Goal: Transaction & Acquisition: Subscribe to service/newsletter

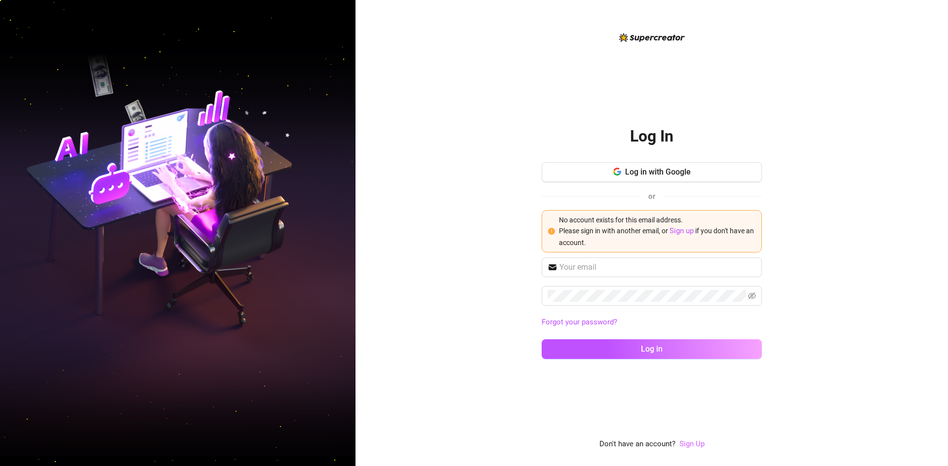
click at [694, 449] on link "Sign Up" at bounding box center [691, 444] width 25 height 9
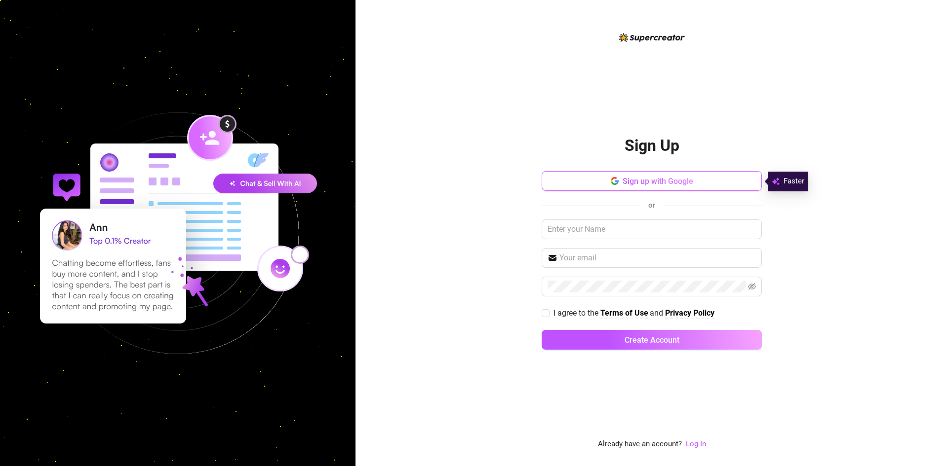
click at [688, 177] on span "Sign up with Google" at bounding box center [657, 181] width 71 height 9
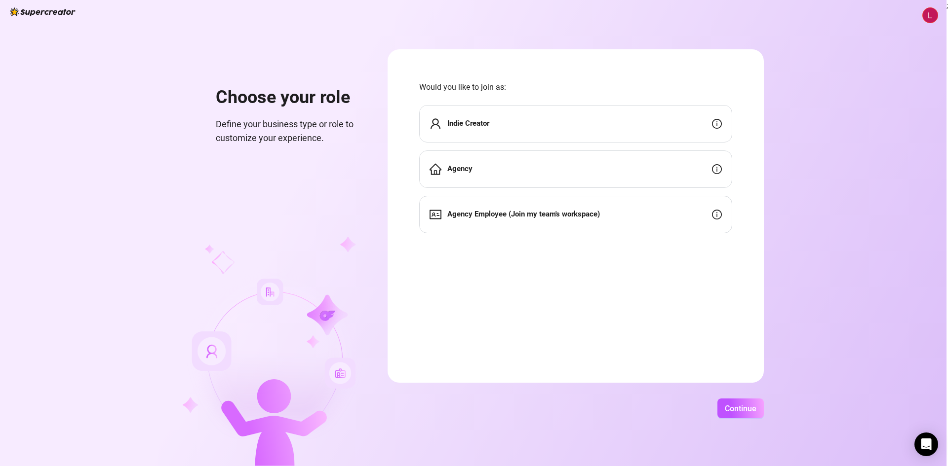
click at [496, 219] on span "Agency Employee (Join my team's workspace)" at bounding box center [523, 215] width 153 height 12
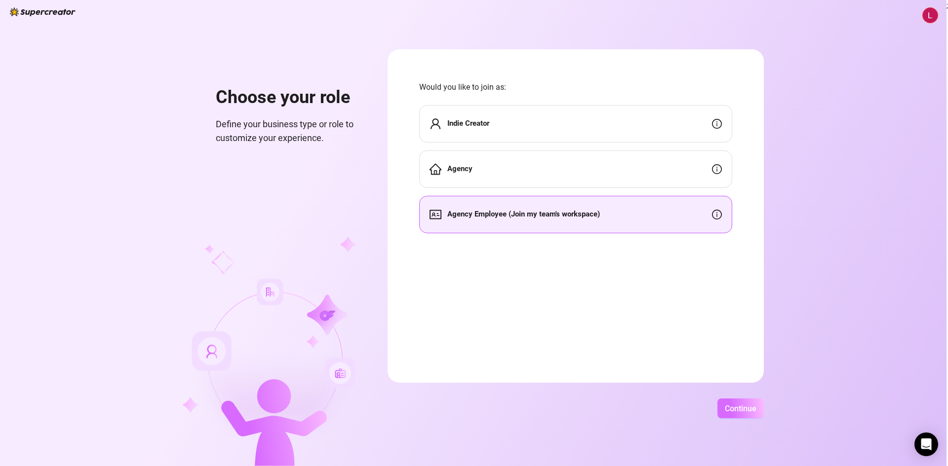
click at [750, 414] on button "Continue" at bounding box center [740, 409] width 46 height 20
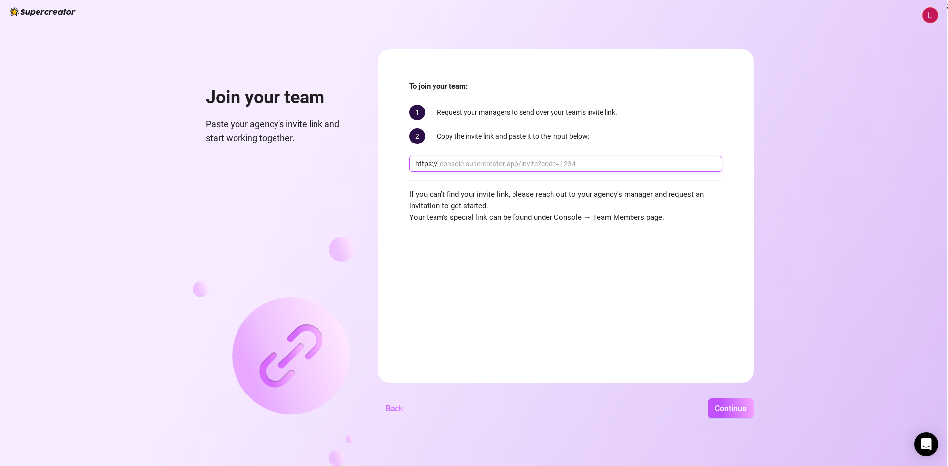
click at [456, 164] on input "text" at bounding box center [578, 163] width 276 height 11
paste input "console.supercreator.app/invite?code=cJHrTKeHwBZi1H9HURvyOH1LSTn1&workspace=PRJ"
click at [463, 163] on input "console.supercreator.app/invite?code=cJHrTKeHwBZi1H9HURvyOH1LSTn1&workspace=PRJ" at bounding box center [578, 163] width 276 height 11
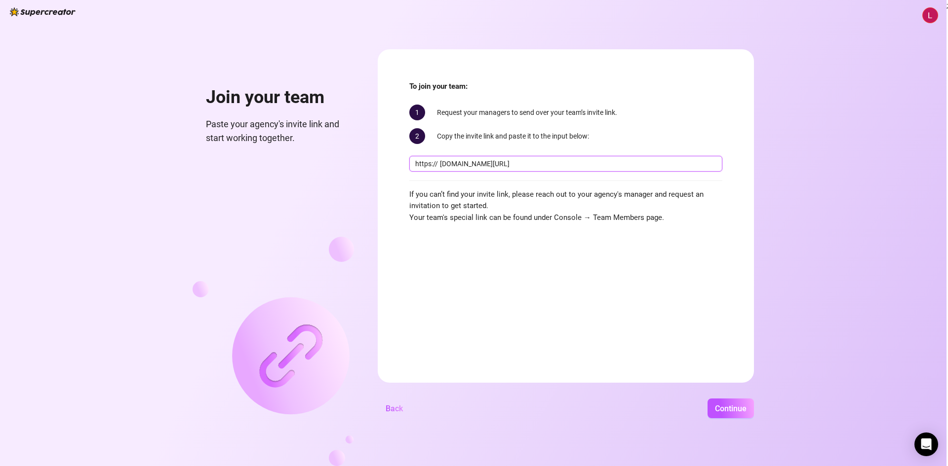
type input "console.supercreator.app/invite?code=cJHrTKeHwBZi1H9HURvyOH1LSTn1&workspace=PRJ"
click at [665, 160] on input "console.supercreator.app/invite?code=cJHrTKeHwBZi1H9HURvyOH1LSTn1&workspace=PRJ" at bounding box center [578, 163] width 276 height 11
click at [734, 410] on span "Continue" at bounding box center [731, 408] width 32 height 9
